Goal: Transaction & Acquisition: Book appointment/travel/reservation

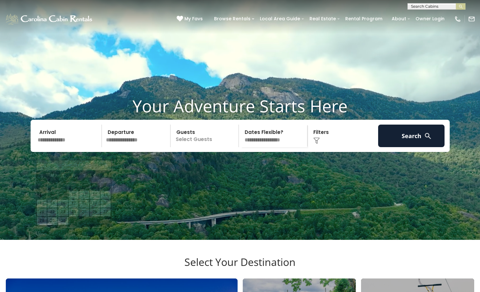
click at [51, 147] on input "text" at bounding box center [68, 136] width 67 height 23
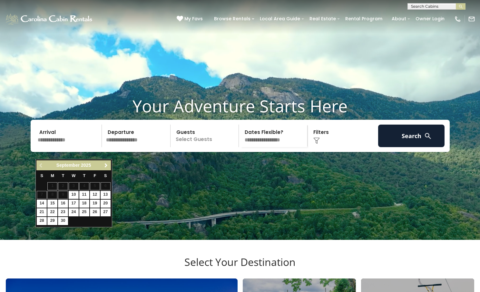
click at [106, 164] on span "Next" at bounding box center [105, 165] width 5 height 5
click at [96, 194] on link "10" at bounding box center [95, 195] width 10 height 8
type input "********"
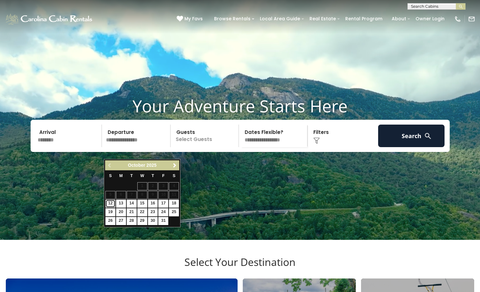
click at [114, 204] on link "12" at bounding box center [110, 204] width 10 height 8
type input "********"
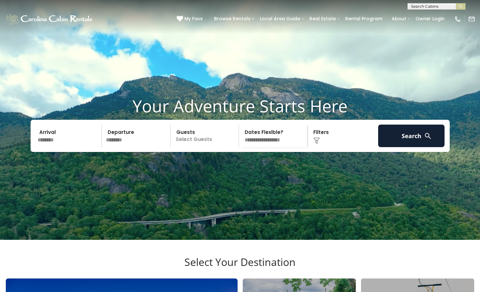
click at [222, 147] on p "Select Guests" at bounding box center [205, 136] width 66 height 23
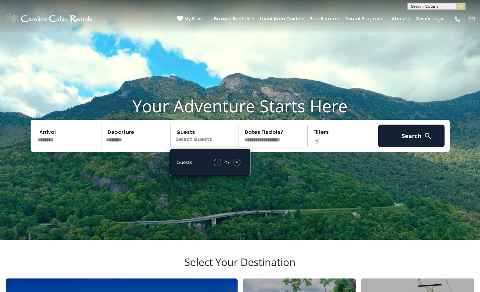
click at [237, 166] on span "+" at bounding box center [236, 162] width 3 height 6
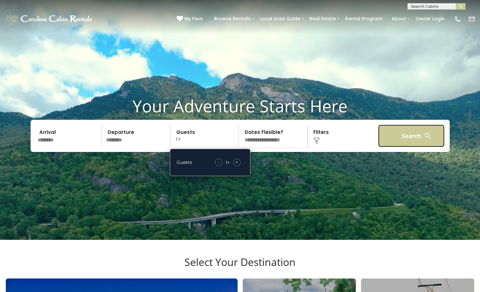
click at [411, 147] on button "Search" at bounding box center [411, 136] width 67 height 23
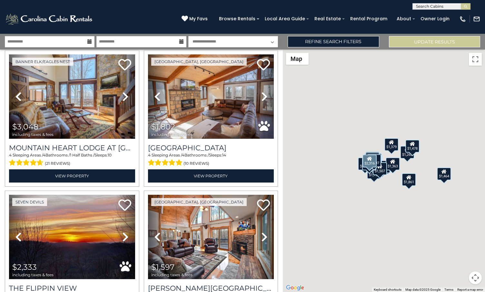
scroll to position [64, 0]
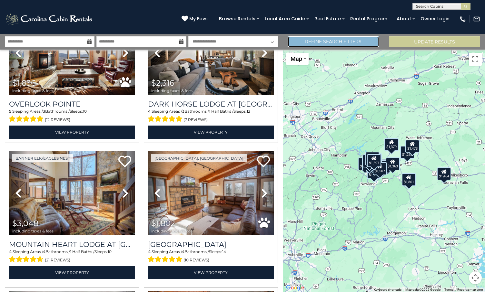
click at [345, 45] on link "Refine Search Filters" at bounding box center [332, 41] width 91 height 11
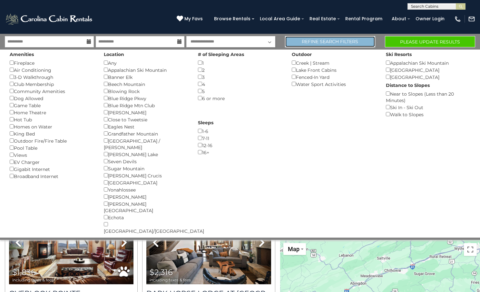
click at [326, 43] on link "Refine Search Filters" at bounding box center [330, 41] width 90 height 11
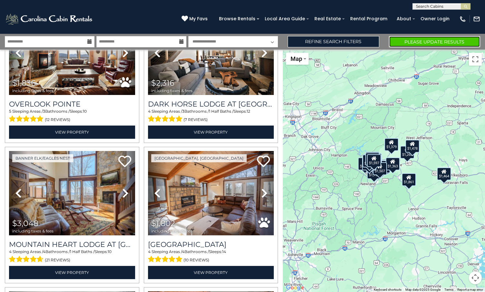
click at [406, 41] on button "Please Update Results" at bounding box center [434, 41] width 91 height 11
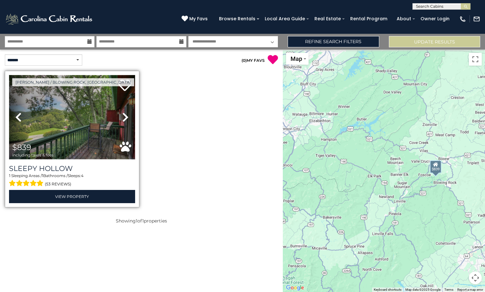
click at [72, 136] on img at bounding box center [72, 117] width 126 height 84
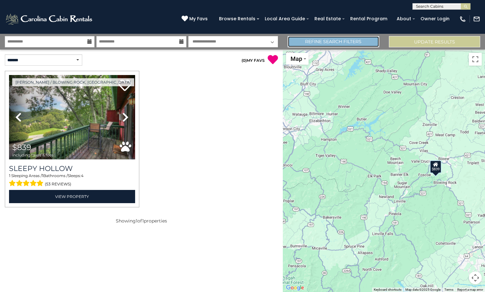
click at [332, 43] on link "Refine Search Filters" at bounding box center [332, 41] width 91 height 11
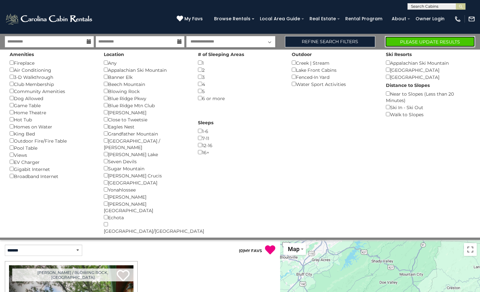
click at [400, 41] on button "Please Update Results" at bounding box center [430, 41] width 90 height 11
